Goal: Task Accomplishment & Management: Use online tool/utility

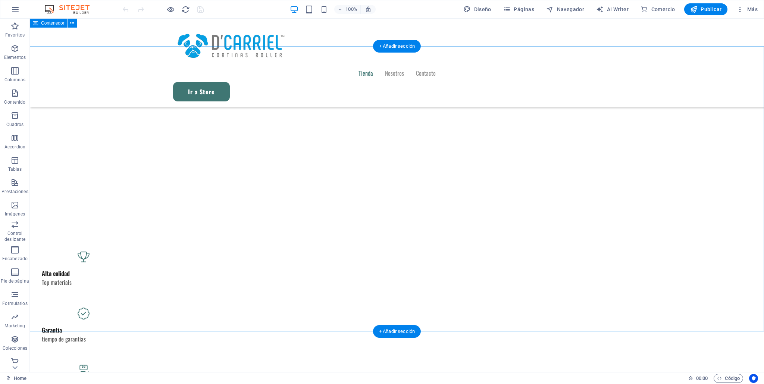
scroll to position [479, 0]
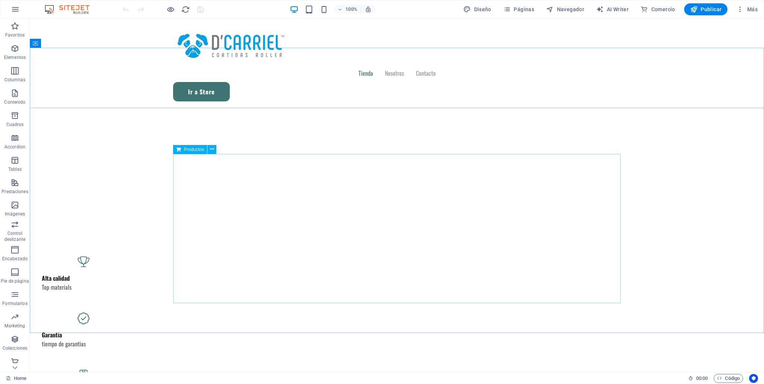
click at [194, 150] on span "Productos" at bounding box center [194, 149] width 20 height 4
click at [188, 149] on span "Productos" at bounding box center [194, 149] width 20 height 4
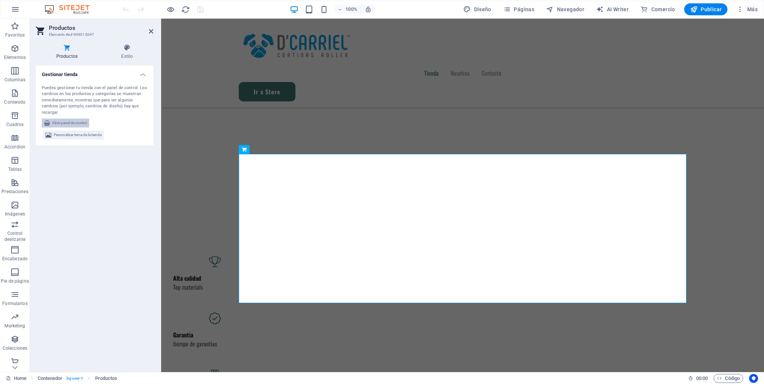
click at [74, 122] on span "Abrir panel de control" at bounding box center [69, 123] width 35 height 9
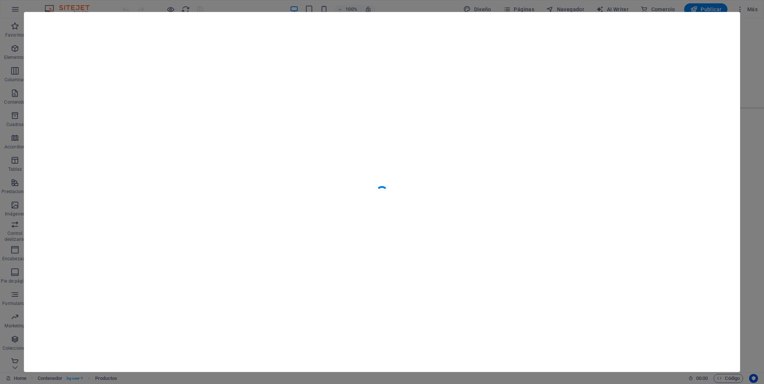
click at [756, 103] on div at bounding box center [382, 192] width 764 height 384
click at [757, 26] on div at bounding box center [382, 192] width 764 height 384
click at [12, 83] on div at bounding box center [382, 192] width 764 height 384
click at [114, 9] on div at bounding box center [382, 192] width 764 height 384
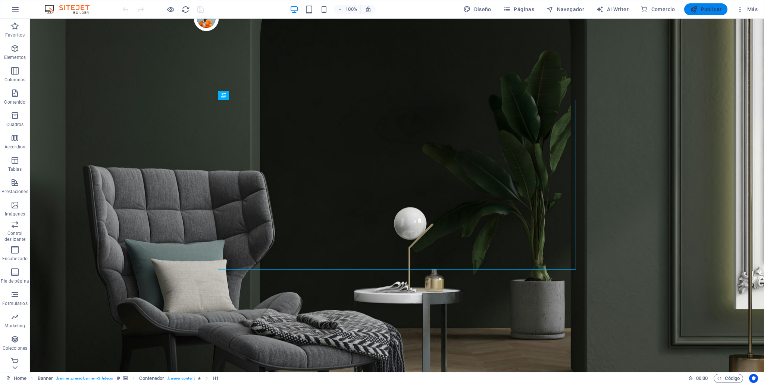
click at [715, 11] on span "Publicar" at bounding box center [706, 9] width 32 height 7
click at [15, 191] on p "Prestaciones" at bounding box center [14, 192] width 26 height 6
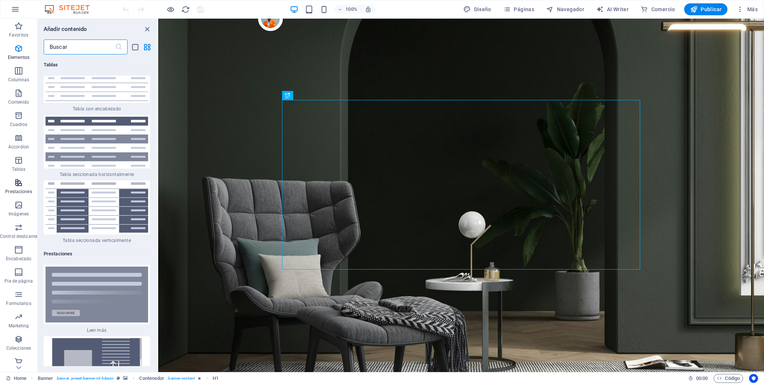
scroll to position [5523, 0]
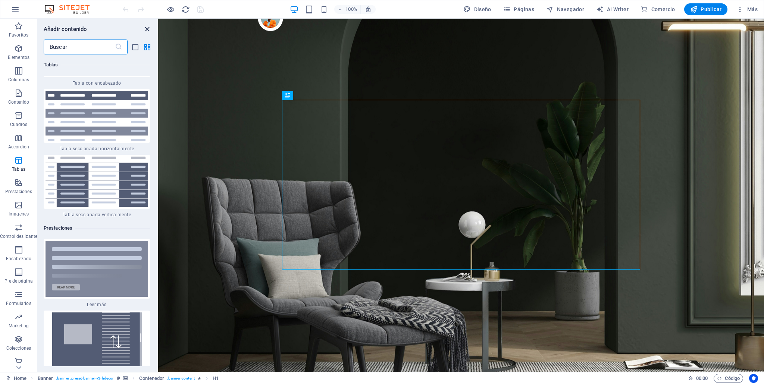
click at [143, 29] on icon "close panel" at bounding box center [147, 29] width 9 height 9
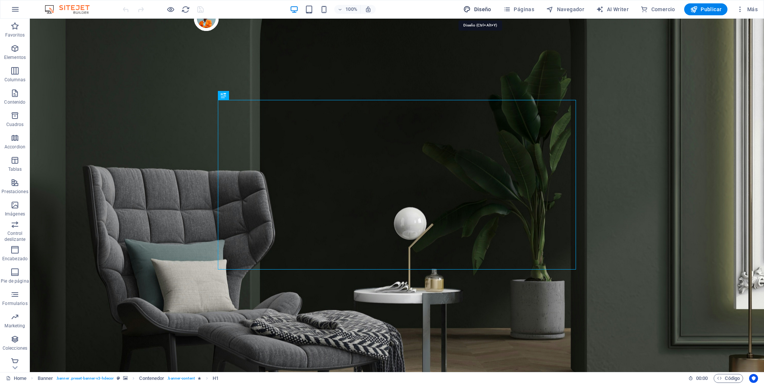
click at [487, 10] on span "Diseño" at bounding box center [477, 9] width 28 height 7
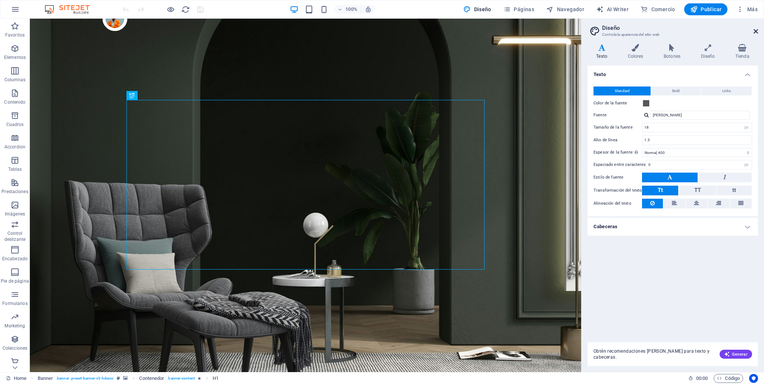
click at [754, 30] on icon at bounding box center [756, 31] width 4 height 6
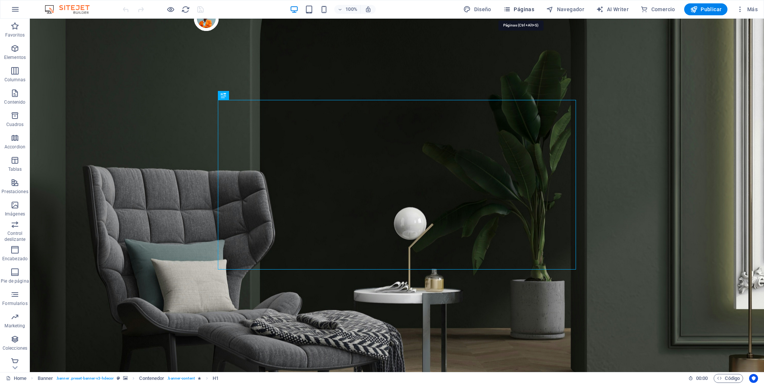
click at [518, 13] on span "Páginas" at bounding box center [518, 9] width 31 height 7
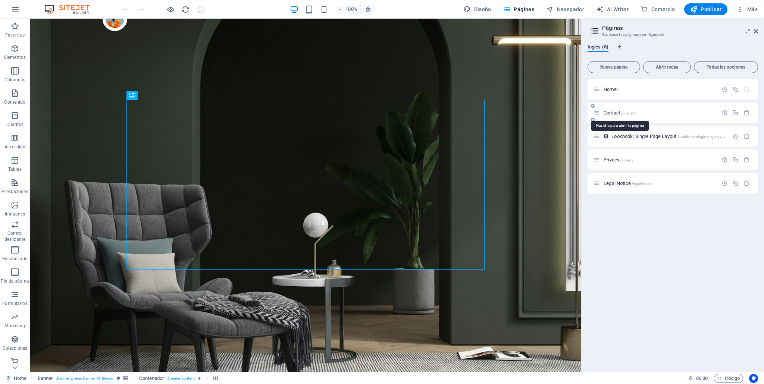
click at [612, 113] on span "Contact /contact" at bounding box center [620, 113] width 32 height 6
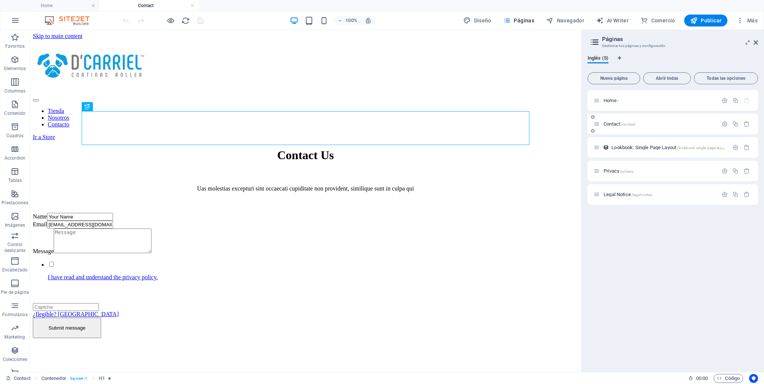
scroll to position [0, 0]
click at [646, 145] on span "Lookbook: Single Page Layout /lookbook-single-page-layout" at bounding box center [670, 148] width 116 height 6
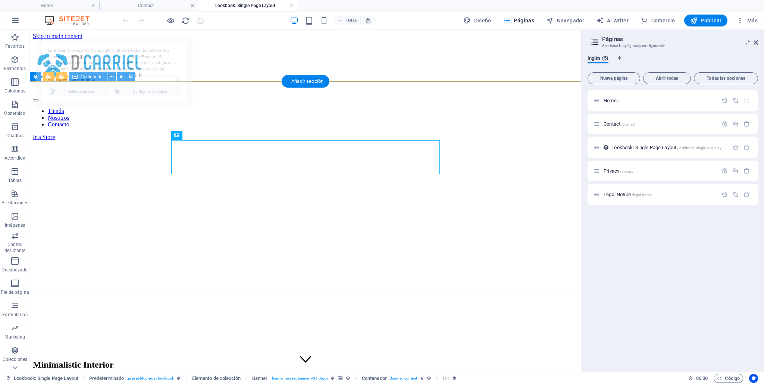
select select "68bae9961e435b2ee90f46d5"
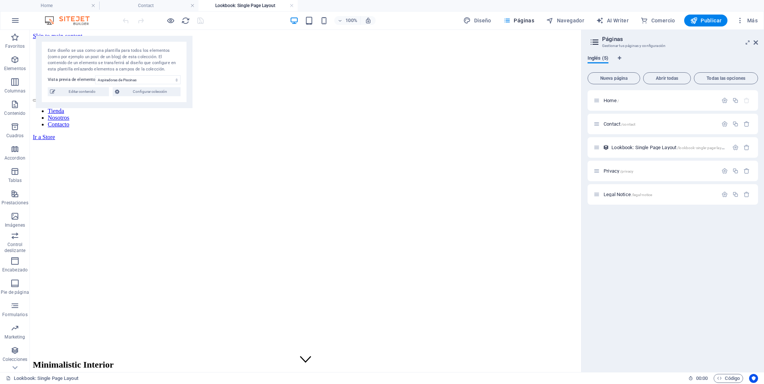
click at [598, 59] on span "Inglés (5)" at bounding box center [598, 59] width 21 height 10
click at [589, 59] on span "Inglés (5)" at bounding box center [598, 59] width 21 height 10
click at [599, 45] on icon at bounding box center [594, 42] width 11 height 10
click at [598, 41] on icon at bounding box center [594, 42] width 11 height 10
click at [613, 40] on h2 "Páginas" at bounding box center [680, 39] width 156 height 7
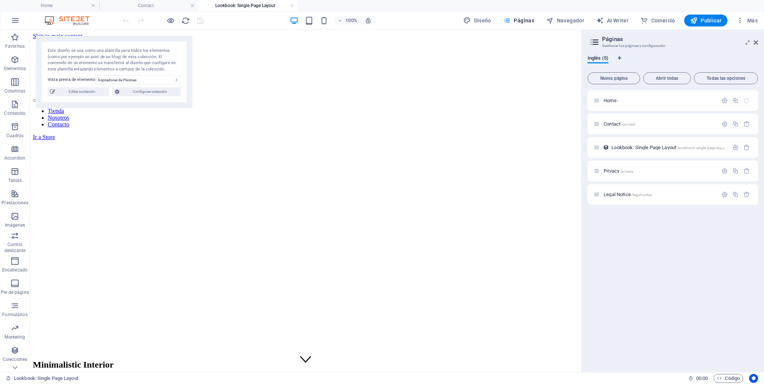
click at [616, 46] on h3 "Gestionar tus páginas y configuración" at bounding box center [672, 46] width 141 height 7
click at [757, 43] on icon at bounding box center [756, 43] width 4 height 6
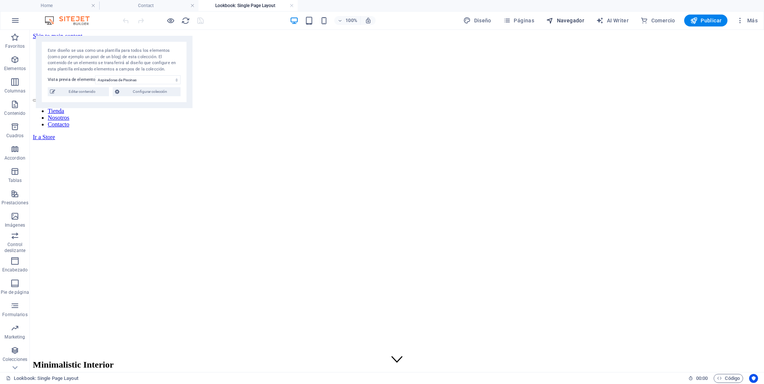
click at [566, 21] on span "Navegador" at bounding box center [565, 20] width 38 height 7
select select "17031273-en"
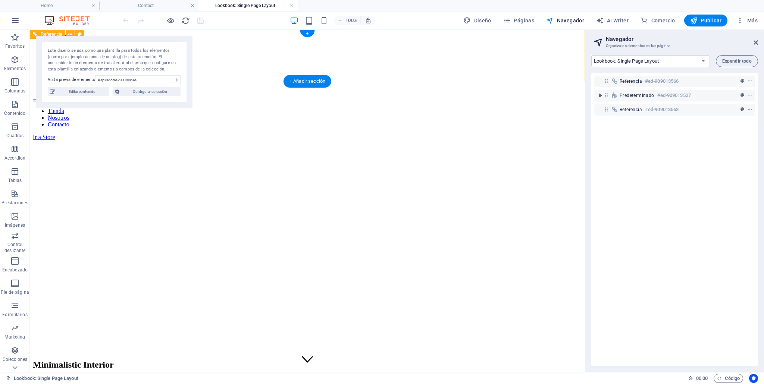
click at [306, 108] on nav "Tienda Nosotros Contacto" at bounding box center [307, 118] width 549 height 20
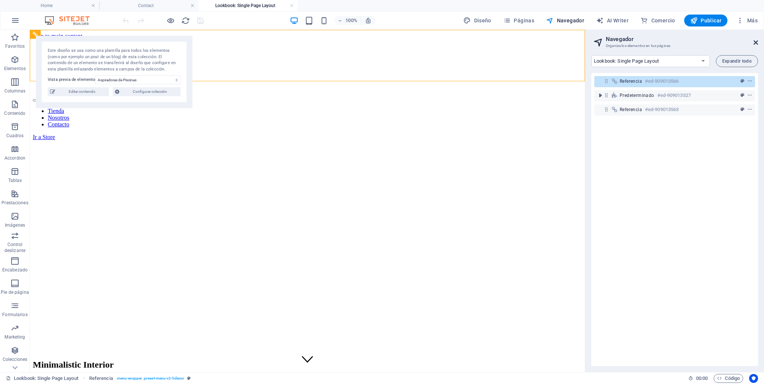
click at [757, 42] on icon at bounding box center [756, 43] width 4 height 6
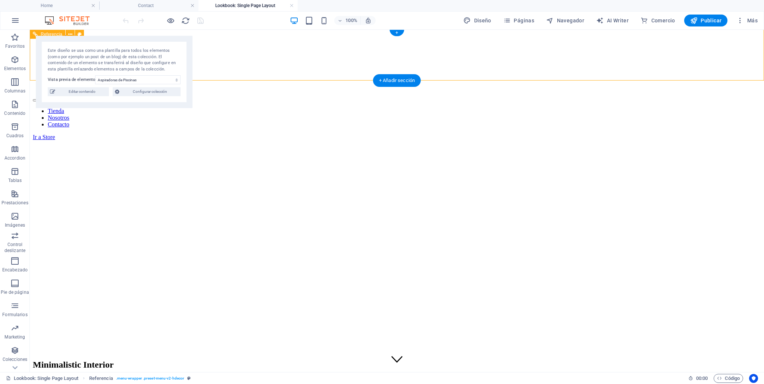
scroll to position [1, 0]
click at [477, 19] on span "Diseño" at bounding box center [477, 20] width 28 height 7
select select "px"
select select "400"
select select "px"
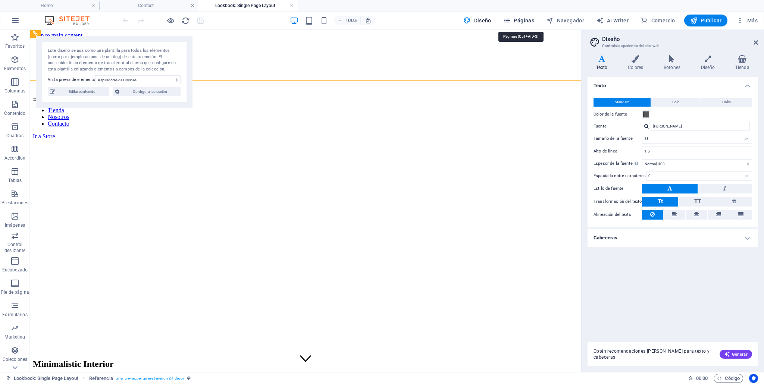
click at [526, 21] on span "Páginas" at bounding box center [518, 20] width 31 height 7
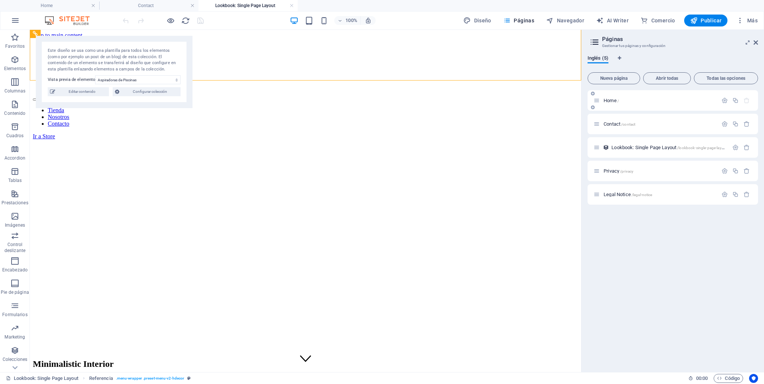
click at [613, 97] on div "Home /" at bounding box center [656, 100] width 124 height 9
click at [727, 102] on icon "button" at bounding box center [725, 100] width 6 height 6
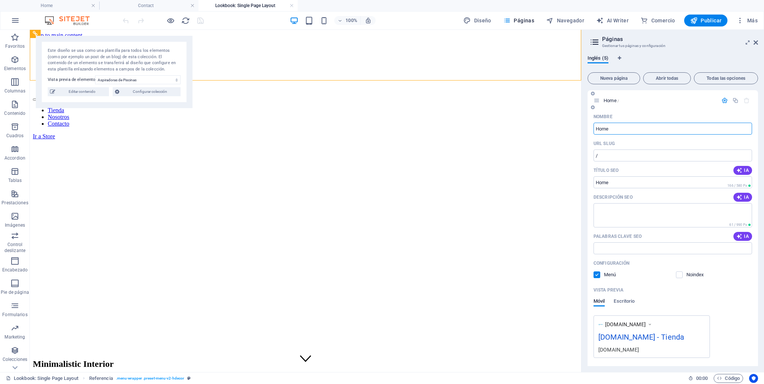
click at [722, 100] on icon "button" at bounding box center [725, 100] width 6 height 6
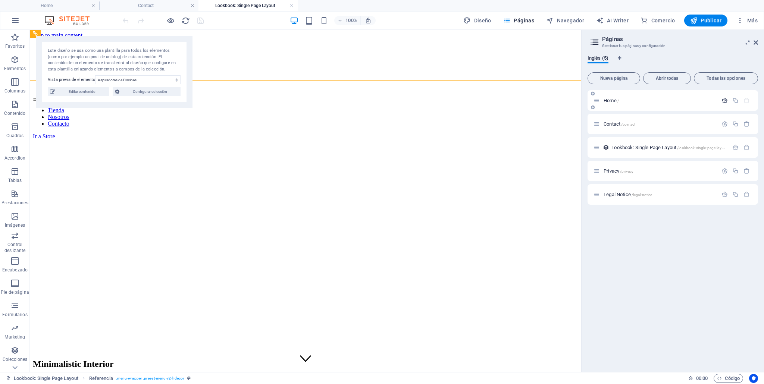
click at [722, 100] on icon "button" at bounding box center [725, 100] width 6 height 6
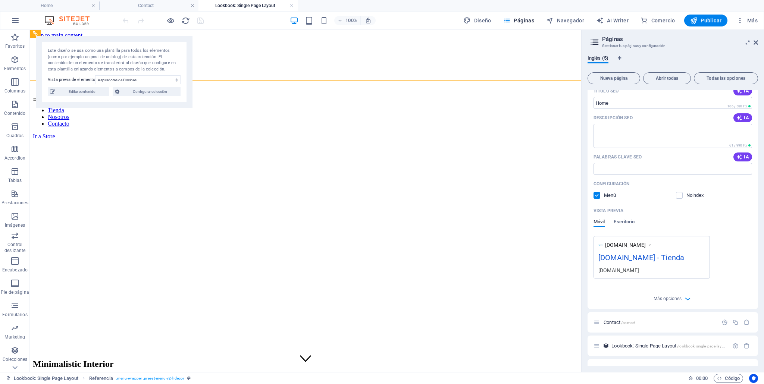
scroll to position [80, 0]
click at [631, 225] on span "Escritorio" at bounding box center [624, 222] width 21 height 10
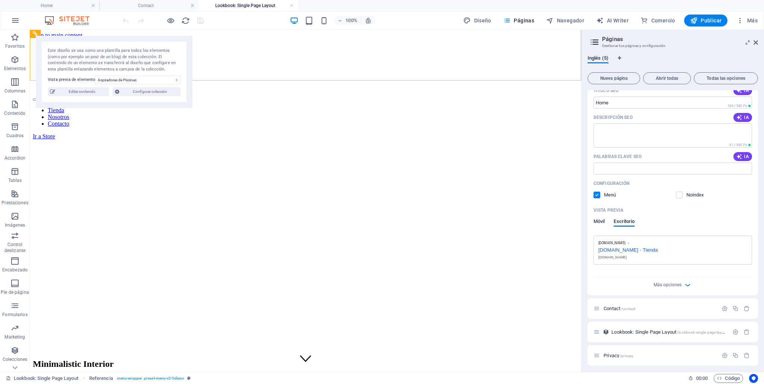
click at [599, 223] on span "Móvil" at bounding box center [599, 222] width 11 height 10
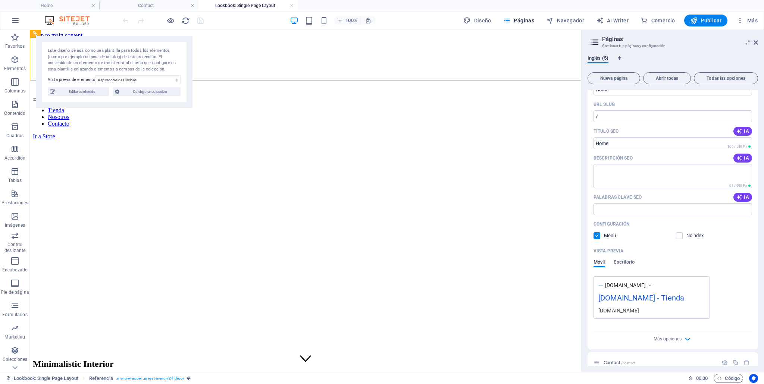
scroll to position [0, 0]
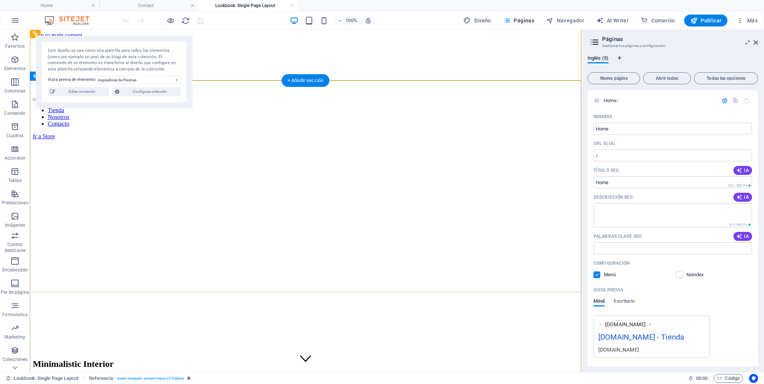
click at [509, 352] on div "Minimalistic Interior Usus quod nunc ullo ipsum odit v tot vero hostiliter sed …" at bounding box center [305, 386] width 545 height 68
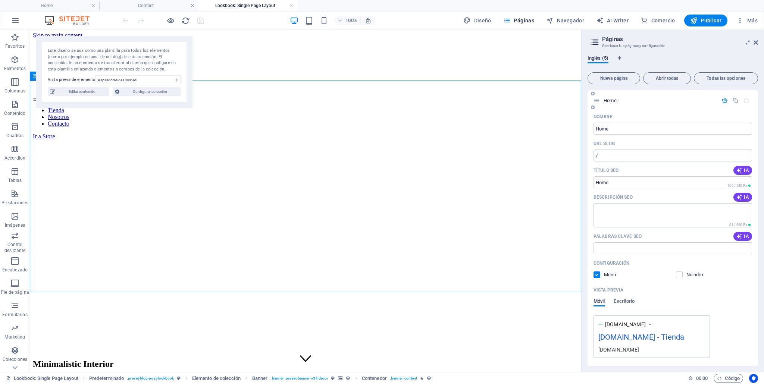
click at [613, 100] on span "Home /" at bounding box center [611, 101] width 15 height 6
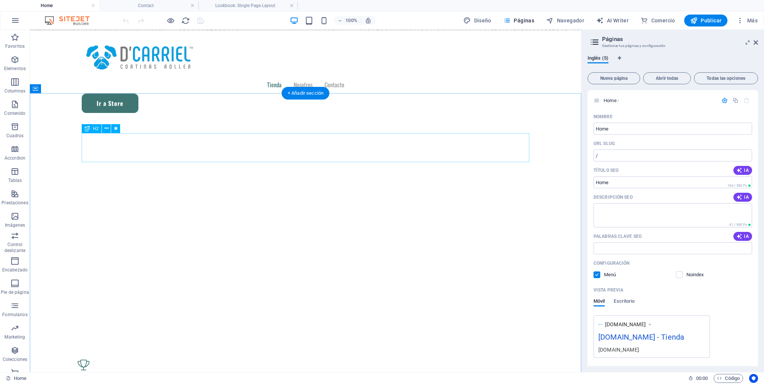
scroll to position [400, 0]
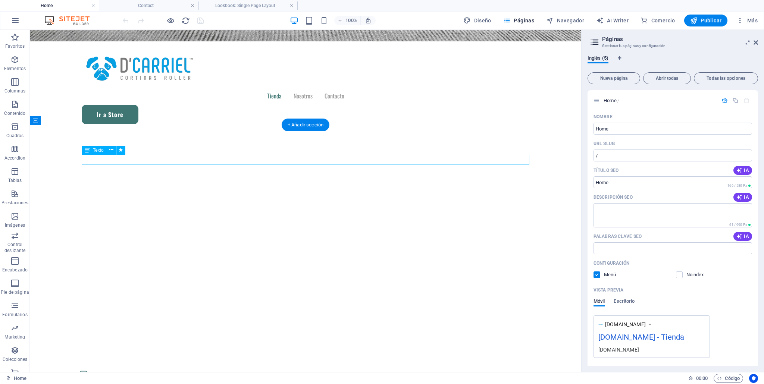
click at [72, 121] on icon at bounding box center [72, 120] width 4 height 8
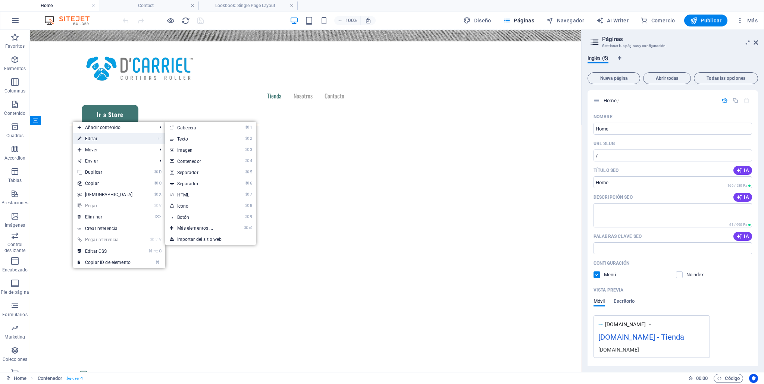
click at [94, 138] on link "⏎ Editar" at bounding box center [105, 138] width 64 height 11
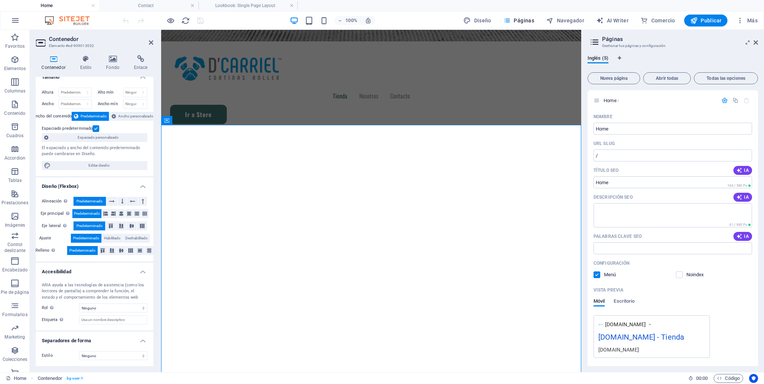
scroll to position [0, 0]
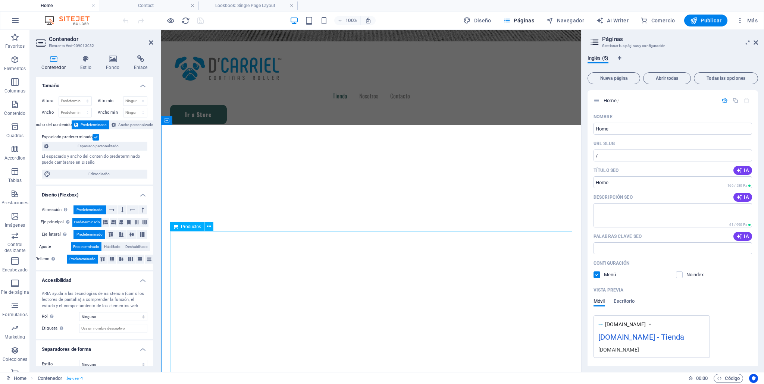
click at [182, 225] on span "Productos" at bounding box center [191, 227] width 20 height 4
click at [184, 226] on span "Productos" at bounding box center [191, 227] width 20 height 4
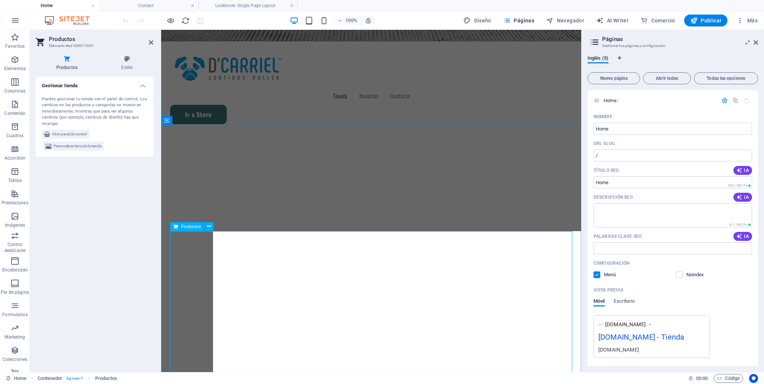
click at [184, 226] on span "Productos" at bounding box center [191, 227] width 20 height 4
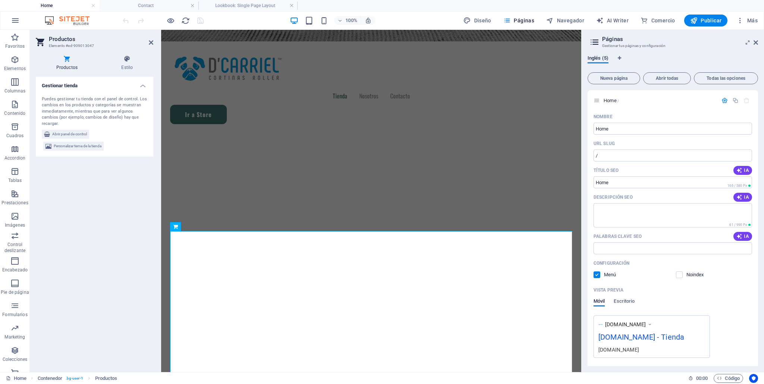
click at [92, 89] on h4 "Gestionar tienda" at bounding box center [95, 83] width 118 height 13
click at [107, 84] on h4 "Gestionar tienda" at bounding box center [95, 86] width 118 height 18
click at [75, 147] on span "Personalizar tema de la tienda" at bounding box center [78, 146] width 48 height 9
select select "rem"
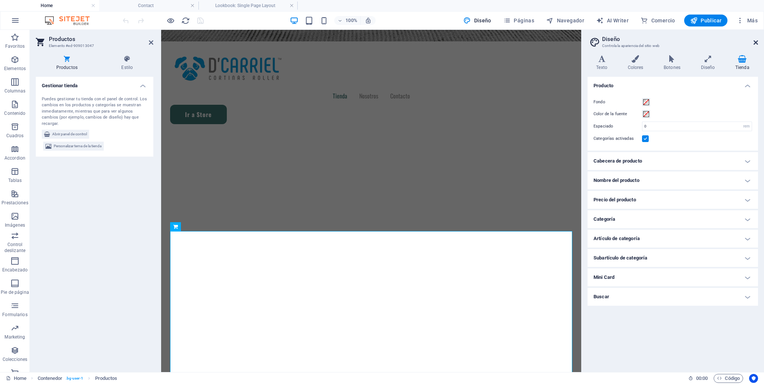
click at [756, 41] on icon at bounding box center [756, 43] width 4 height 6
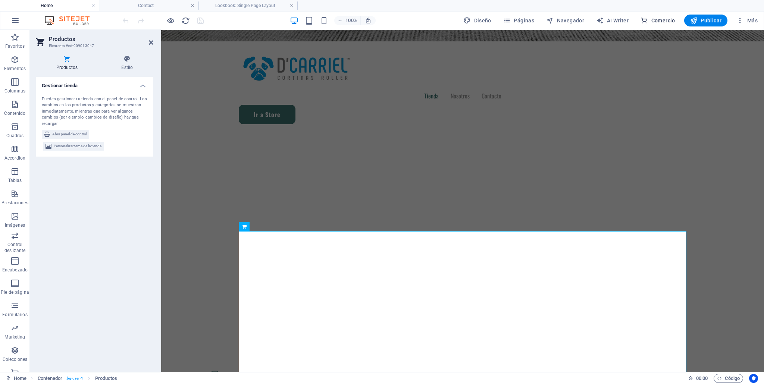
click at [664, 22] on span "Comercio" at bounding box center [658, 20] width 35 height 7
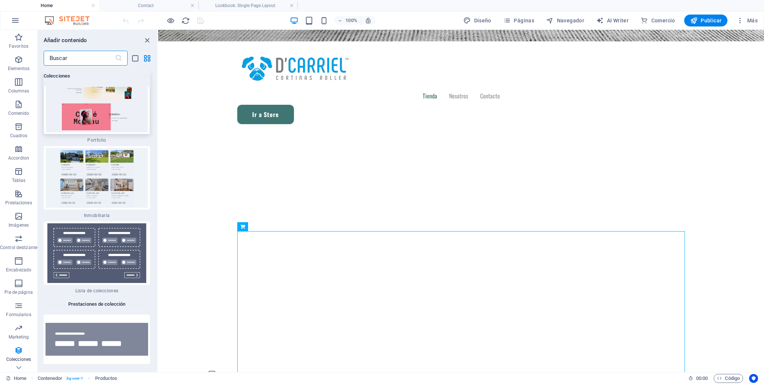
scroll to position [14220, 0]
click at [664, 22] on span "Comercio" at bounding box center [658, 20] width 35 height 7
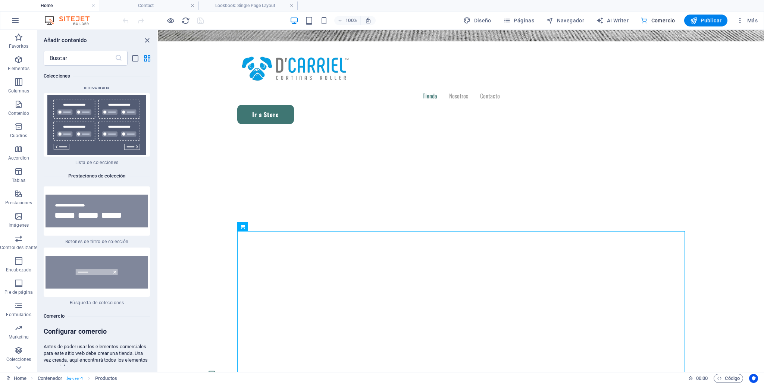
scroll to position [14551, 0]
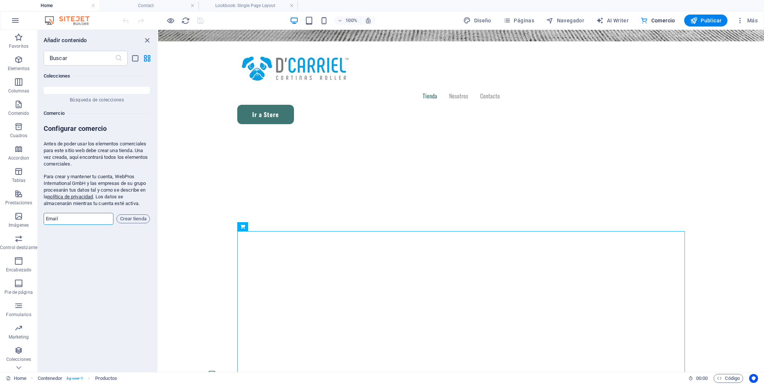
click at [88, 213] on input "email" at bounding box center [79, 219] width 70 height 12
type input "jguerreroburgos@gmail.com"
click at [140, 215] on span "Crear tienda" at bounding box center [133, 219] width 27 height 9
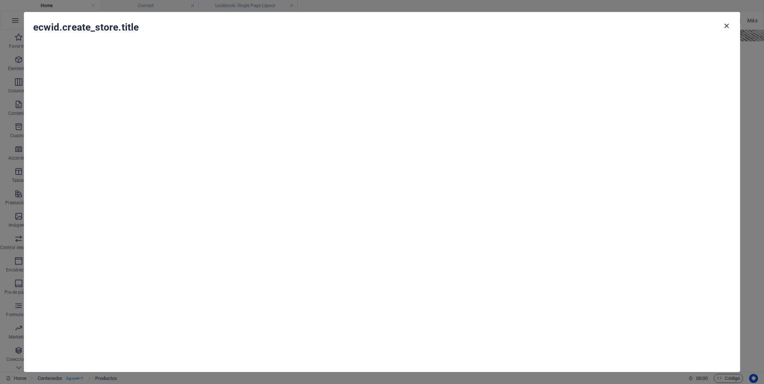
click at [728, 25] on icon "button" at bounding box center [726, 26] width 9 height 9
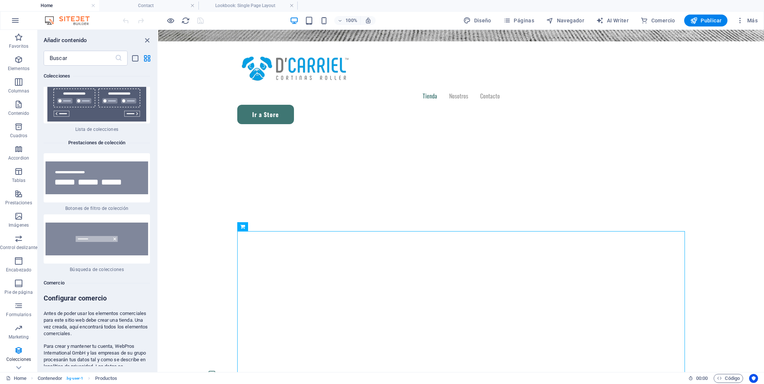
scroll to position [14373, 0]
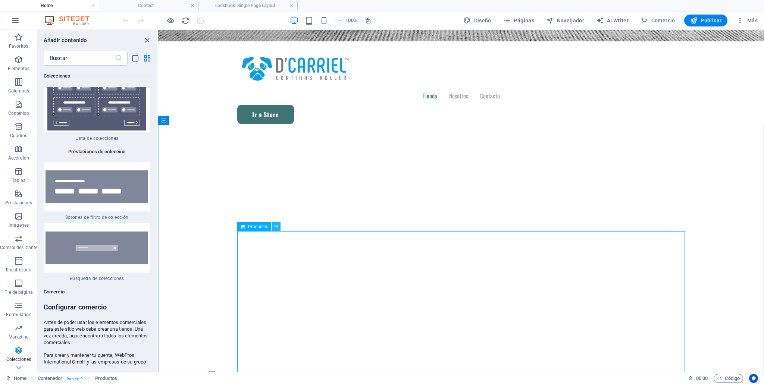
click at [277, 226] on icon at bounding box center [276, 227] width 4 height 8
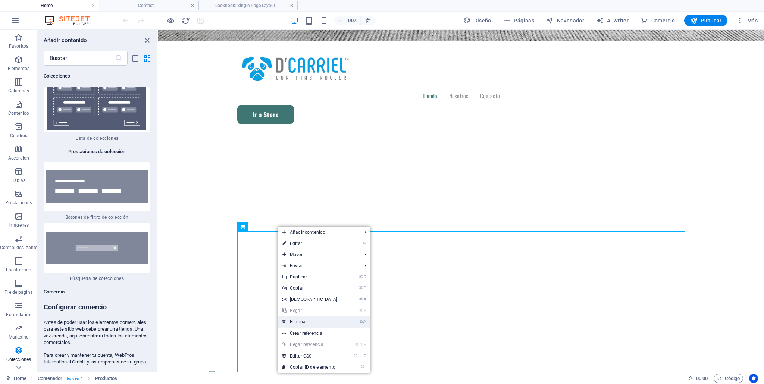
click at [310, 320] on link "⌦ Eliminar" at bounding box center [310, 321] width 64 height 11
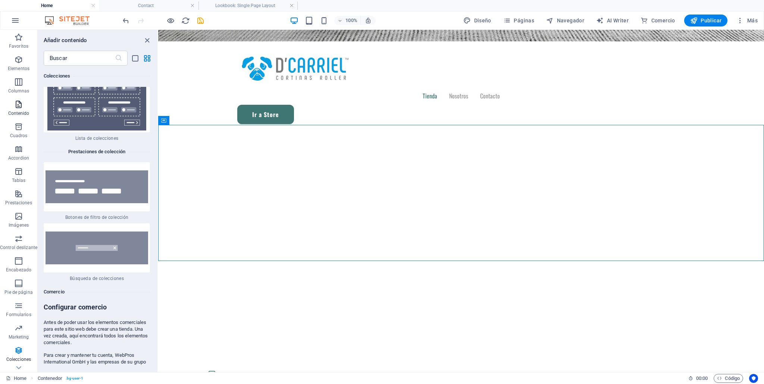
click at [15, 104] on icon "button" at bounding box center [18, 104] width 9 height 9
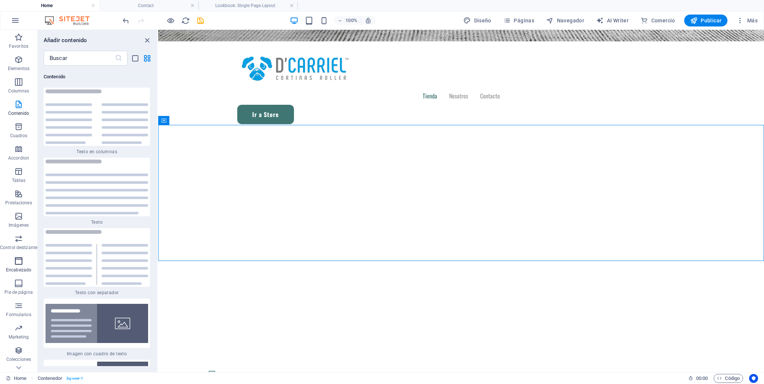
scroll to position [16, 0]
click at [16, 358] on icon "button" at bounding box center [18, 357] width 9 height 9
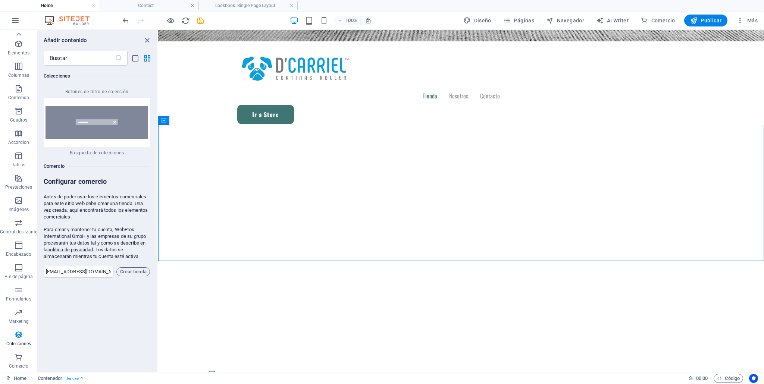
scroll to position [14499, 0]
click at [129, 267] on span "Crear tienda" at bounding box center [133, 271] width 27 height 9
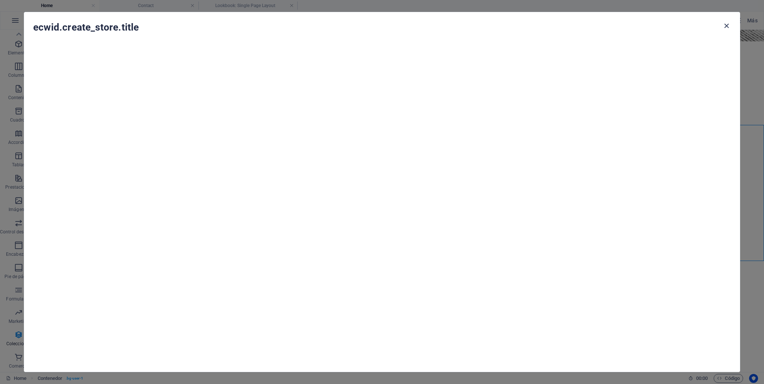
click at [729, 28] on icon "button" at bounding box center [726, 26] width 9 height 9
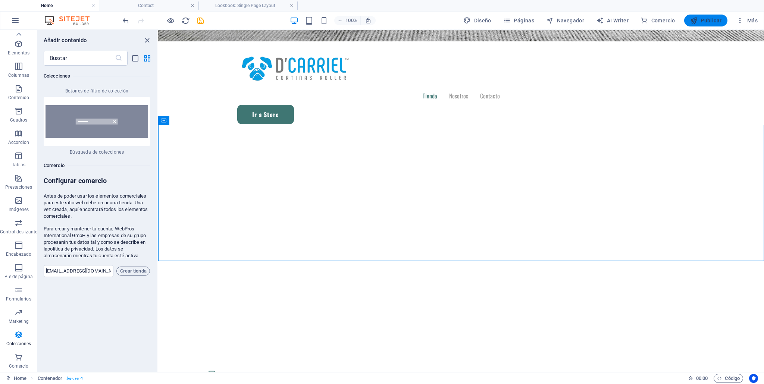
click at [708, 18] on span "Publicar" at bounding box center [706, 20] width 32 height 7
